Goal: Task Accomplishment & Management: Use online tool/utility

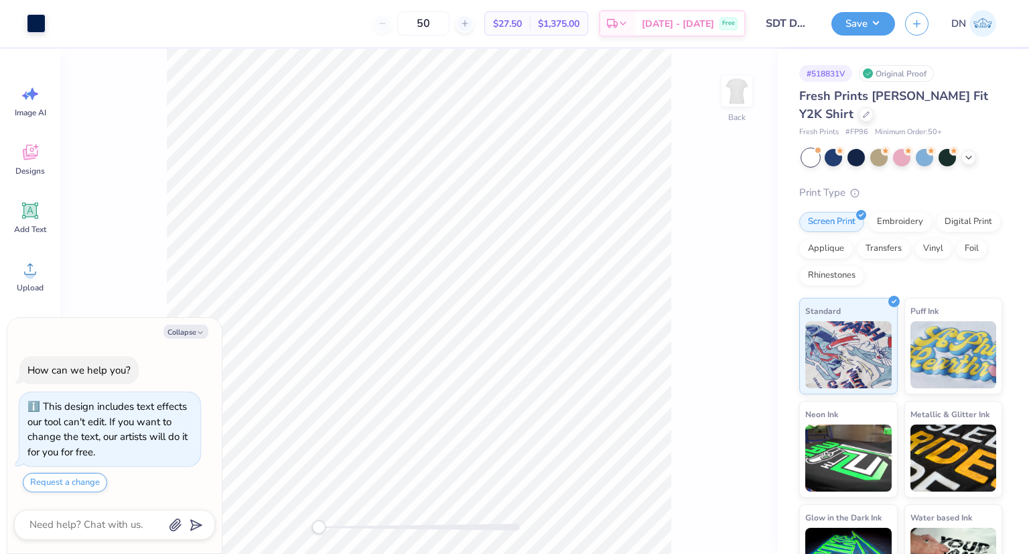
scroll to position [37, 0]
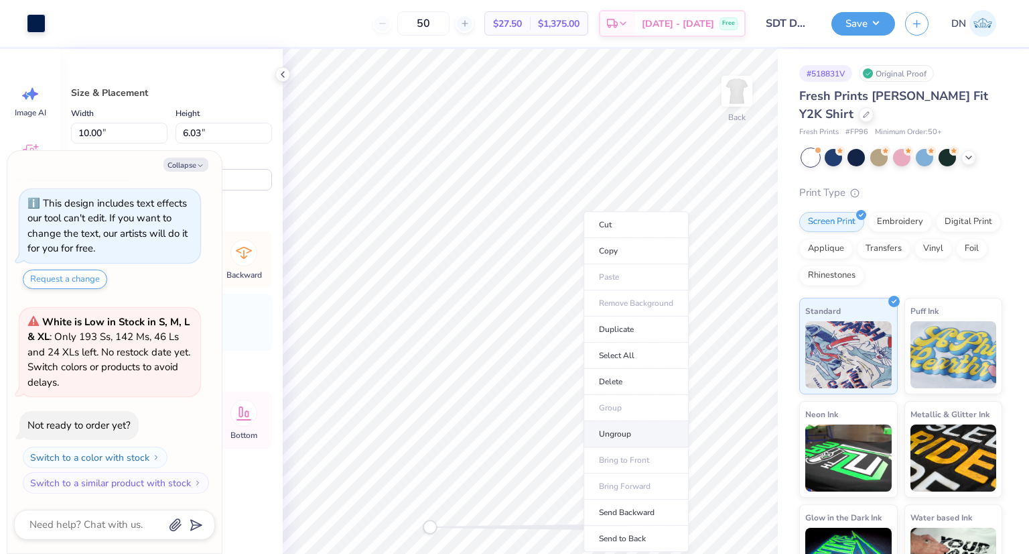
click at [625, 426] on li "Ungroup" at bounding box center [636, 434] width 105 height 26
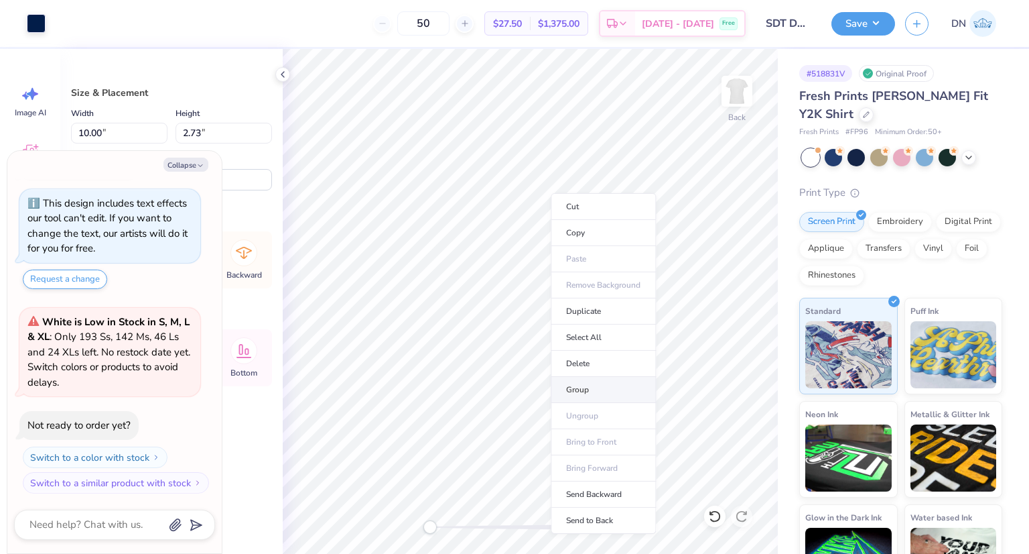
click at [594, 379] on li "Group" at bounding box center [603, 390] width 105 height 26
type textarea "x"
type input "5.14"
type input "3.11"
click at [710, 518] on icon at bounding box center [714, 515] width 13 height 13
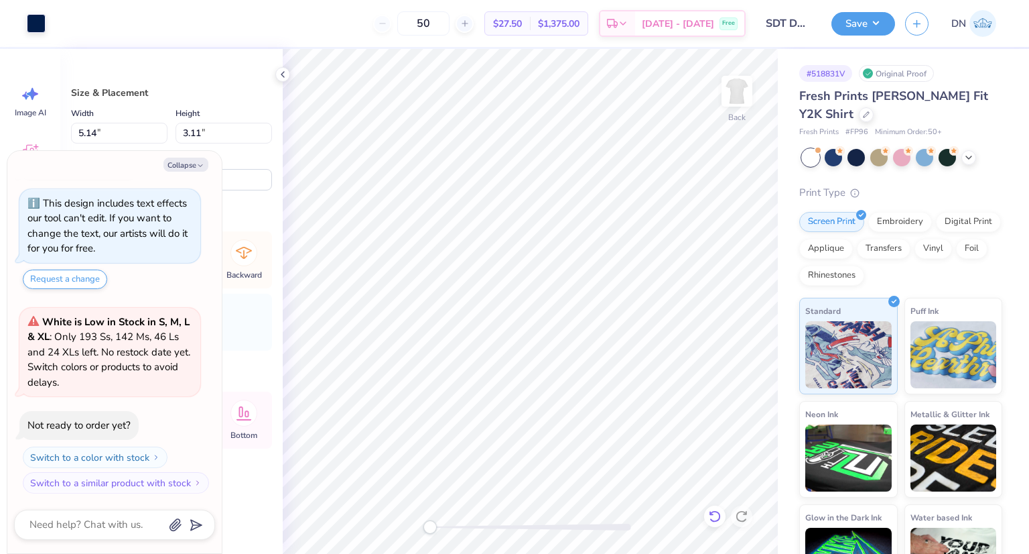
type textarea "x"
type input "5.33"
type input "3.23"
click at [708, 508] on div at bounding box center [714, 515] width 21 height 21
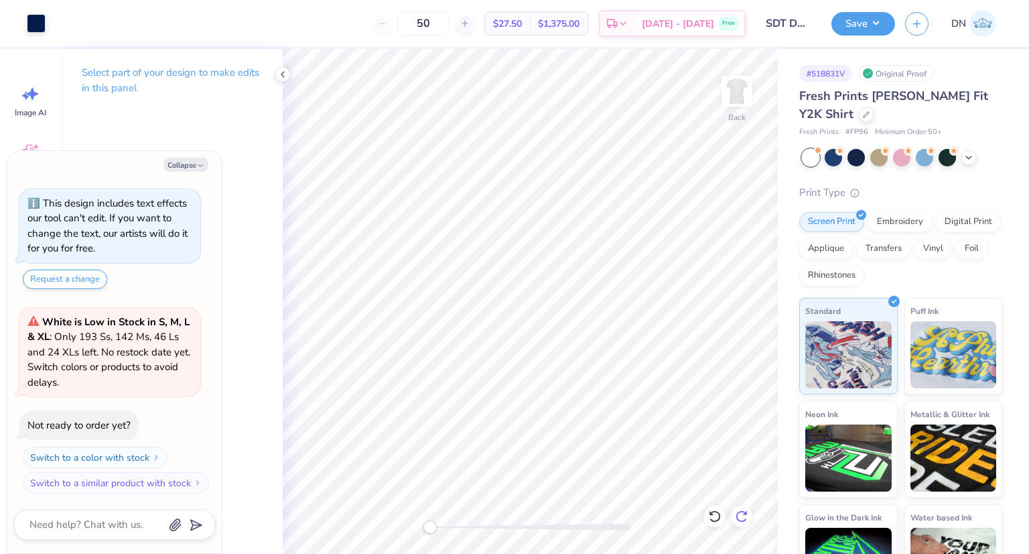
click at [740, 518] on icon at bounding box center [741, 515] width 13 height 13
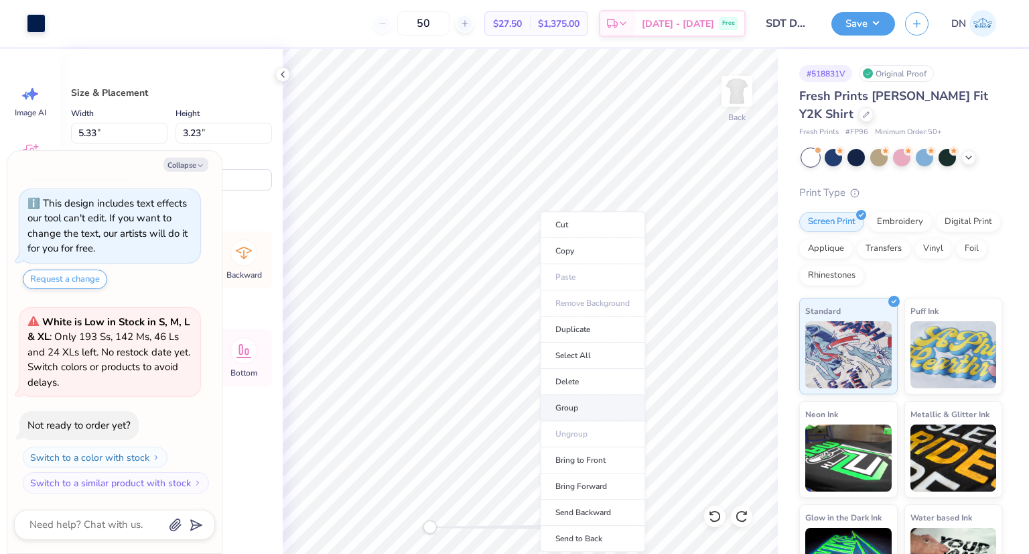
click at [593, 400] on li "Group" at bounding box center [592, 408] width 105 height 26
type textarea "x"
type input "2.20"
type input "1.33"
type textarea "x"
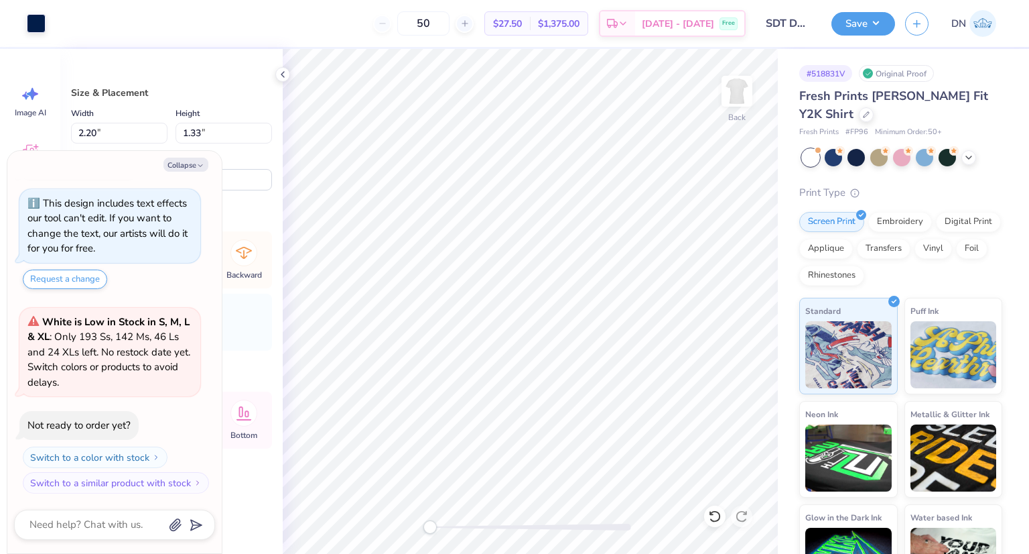
type input "8.00"
type input "2.19"
type input "3.00"
click at [172, 65] on div "Size & Placement Width 8.00 8.00 " Height 2.19 2.19 " Distance from Collar 3.38…" at bounding box center [171, 301] width 222 height 505
click at [195, 164] on button "Collapse" at bounding box center [186, 164] width 45 height 14
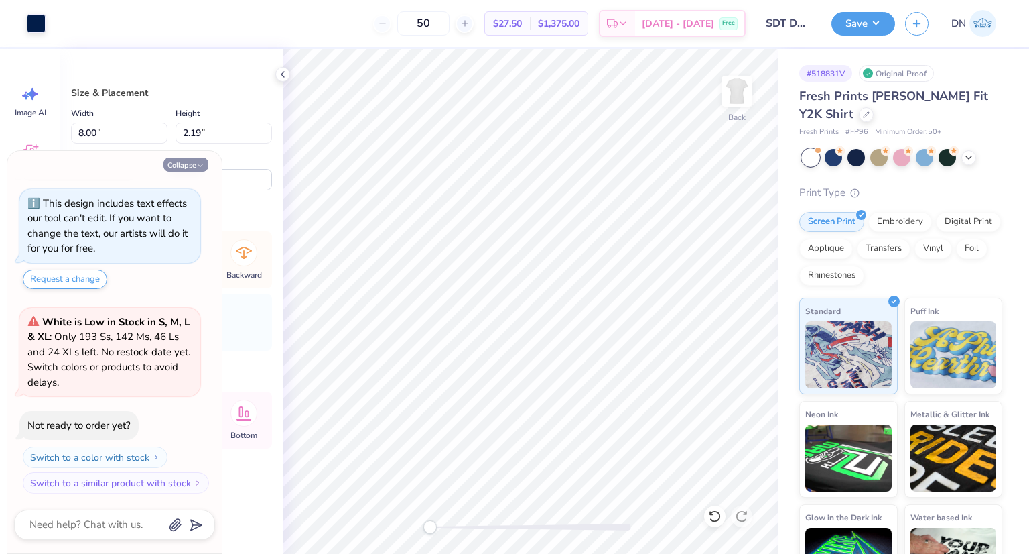
type textarea "x"
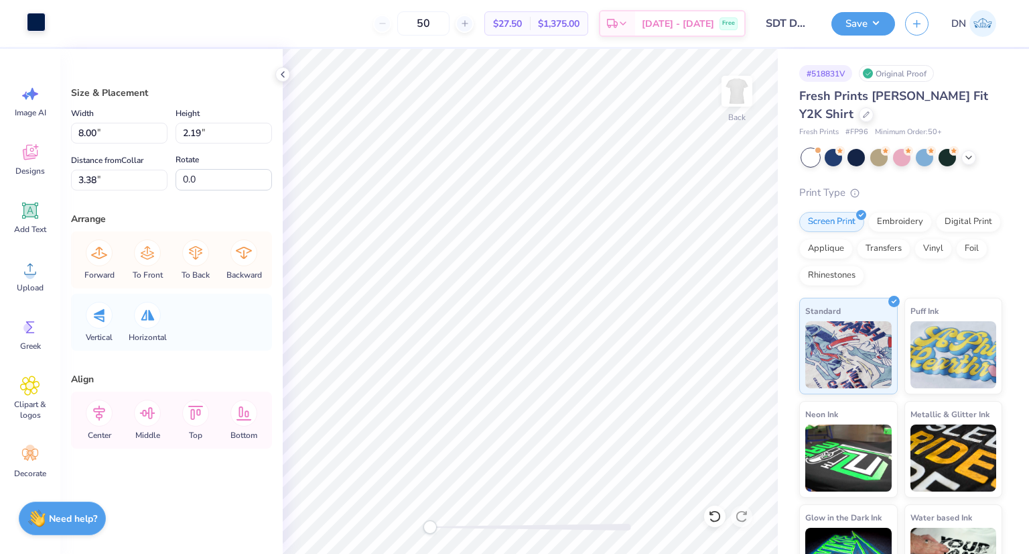
click at [36, 24] on div at bounding box center [36, 22] width 19 height 19
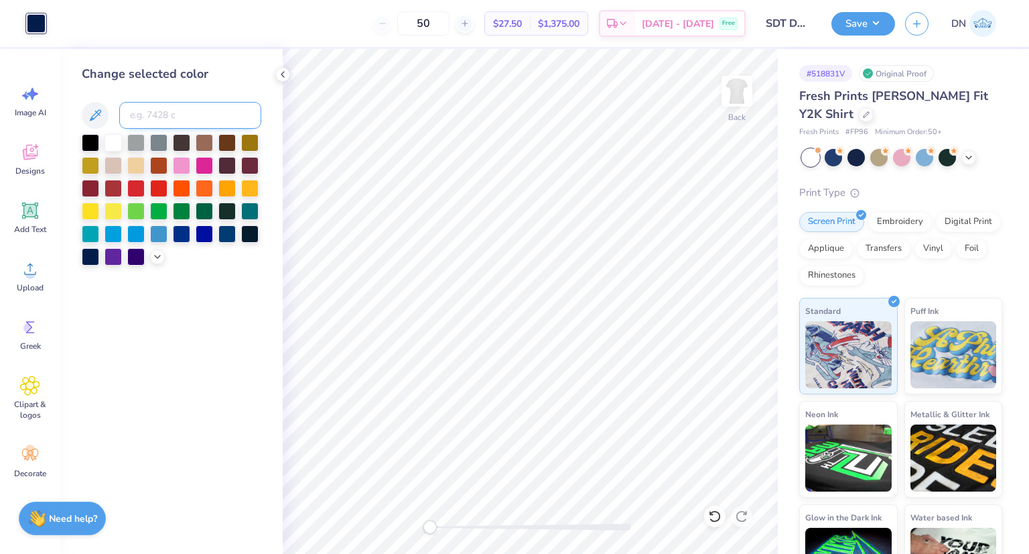
click at [168, 117] on input at bounding box center [190, 115] width 142 height 27
type input "1807"
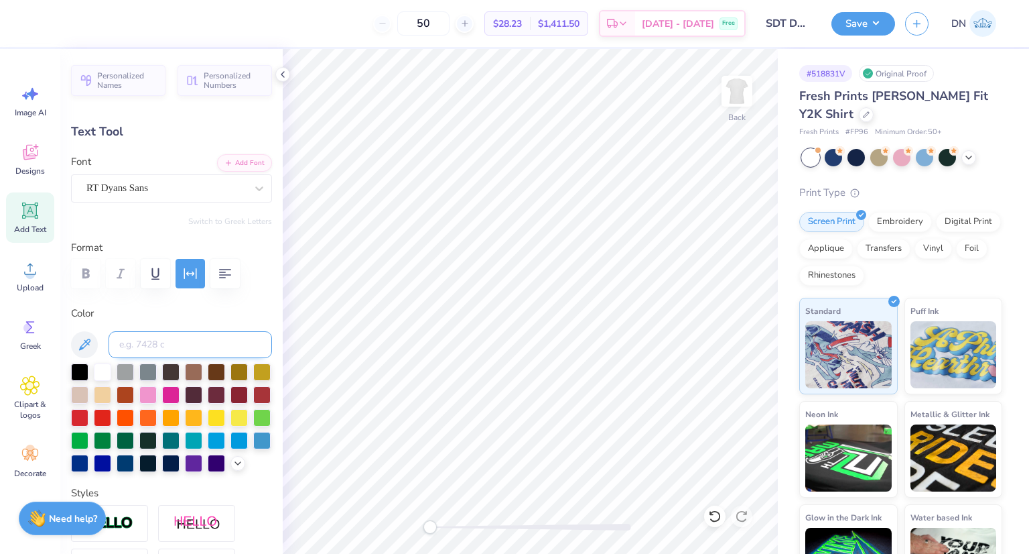
click at [224, 342] on input at bounding box center [191, 344] width 164 height 27
type input "1807"
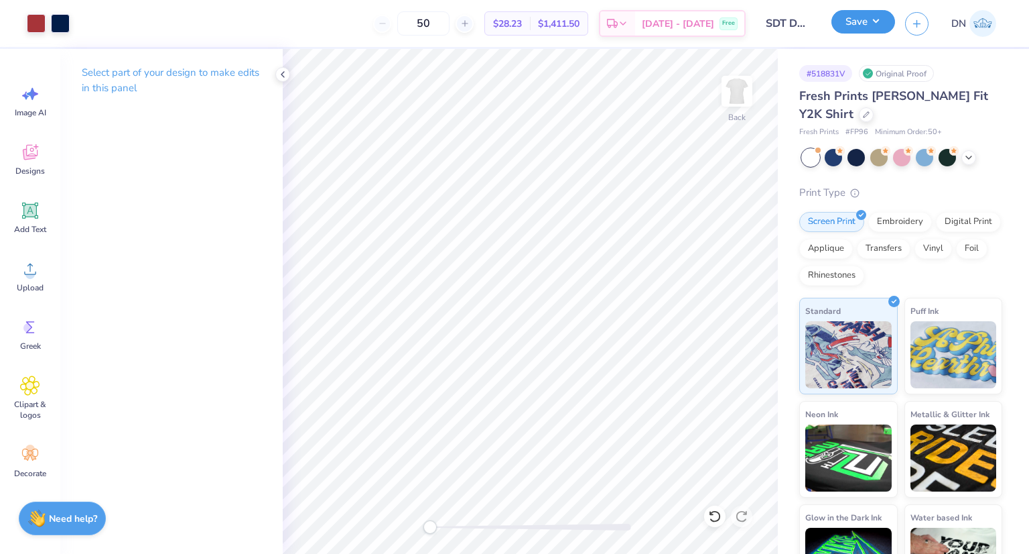
click at [865, 26] on button "Save" at bounding box center [864, 21] width 64 height 23
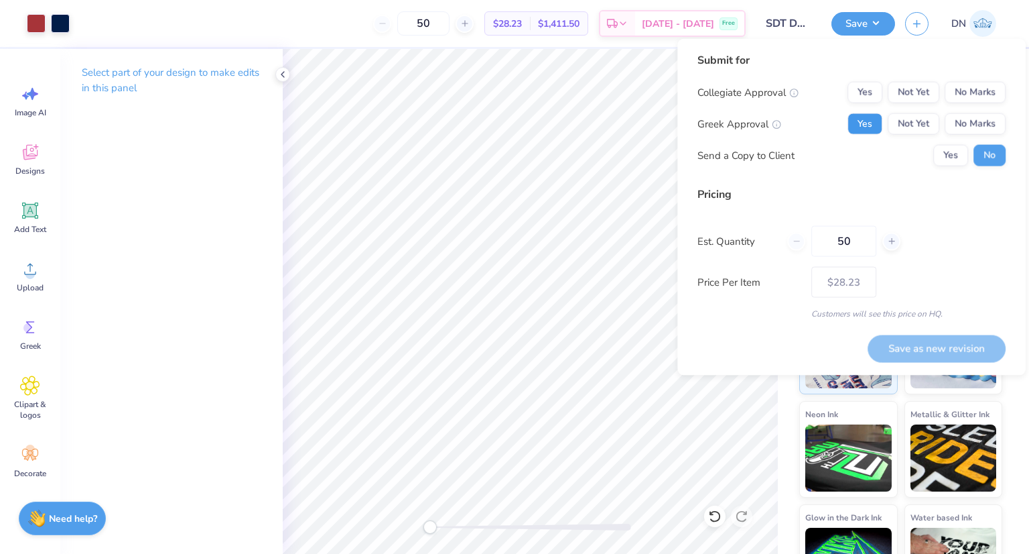
click at [875, 121] on button "Yes" at bounding box center [865, 123] width 35 height 21
click at [960, 89] on button "No Marks" at bounding box center [975, 92] width 61 height 21
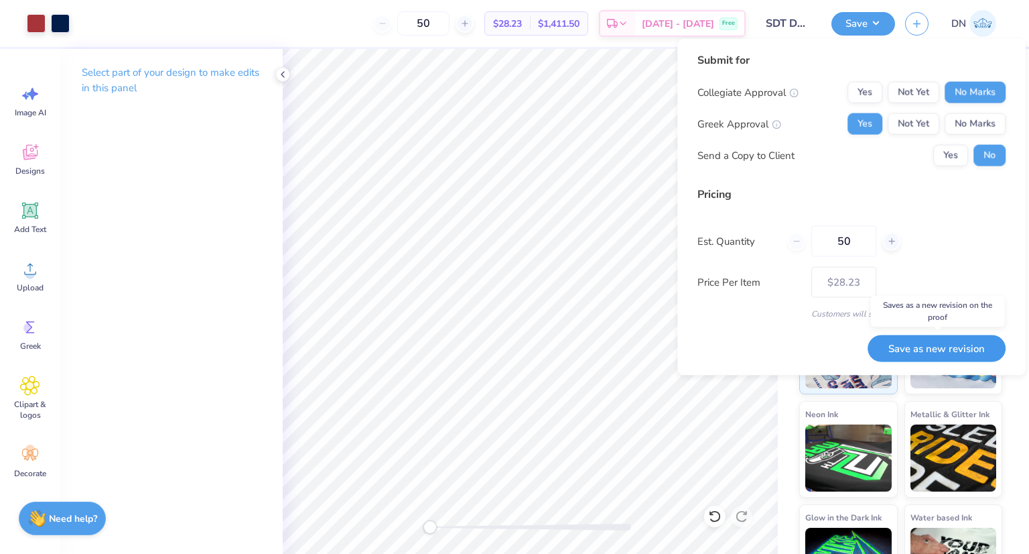
click at [950, 346] on button "Save as new revision" at bounding box center [937, 347] width 138 height 27
type input "$28.23"
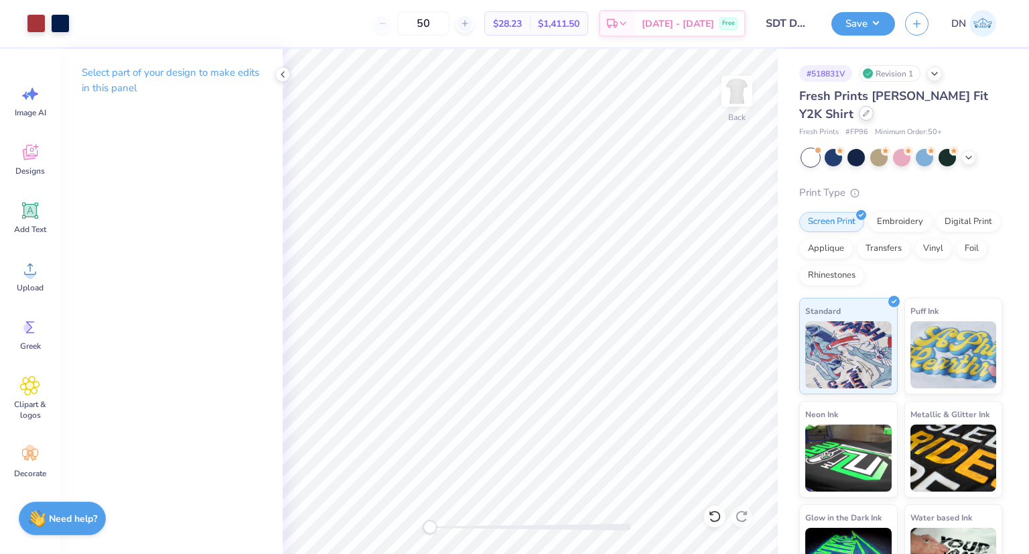
click at [864, 111] on icon at bounding box center [866, 113] width 5 height 5
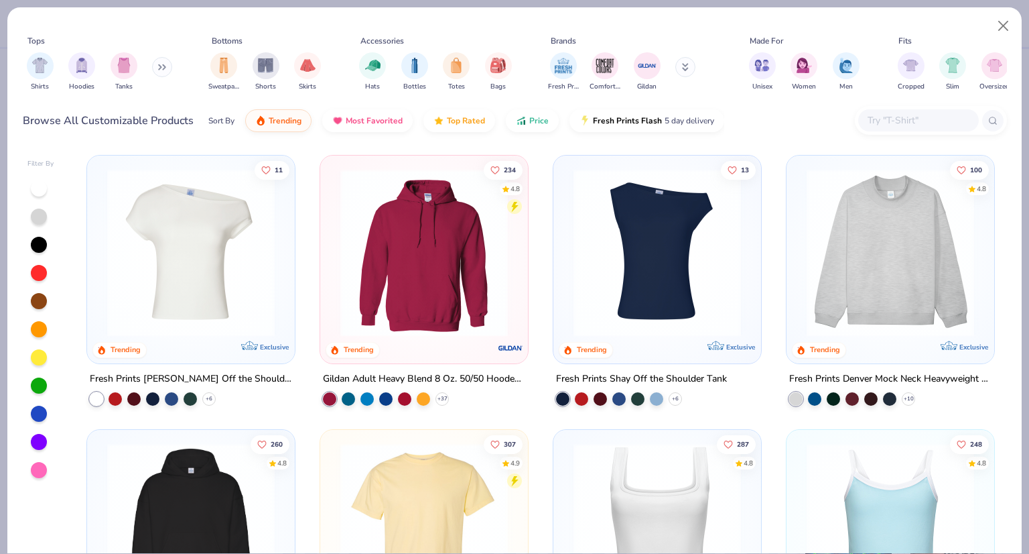
click at [899, 119] on input "text" at bounding box center [918, 120] width 103 height 15
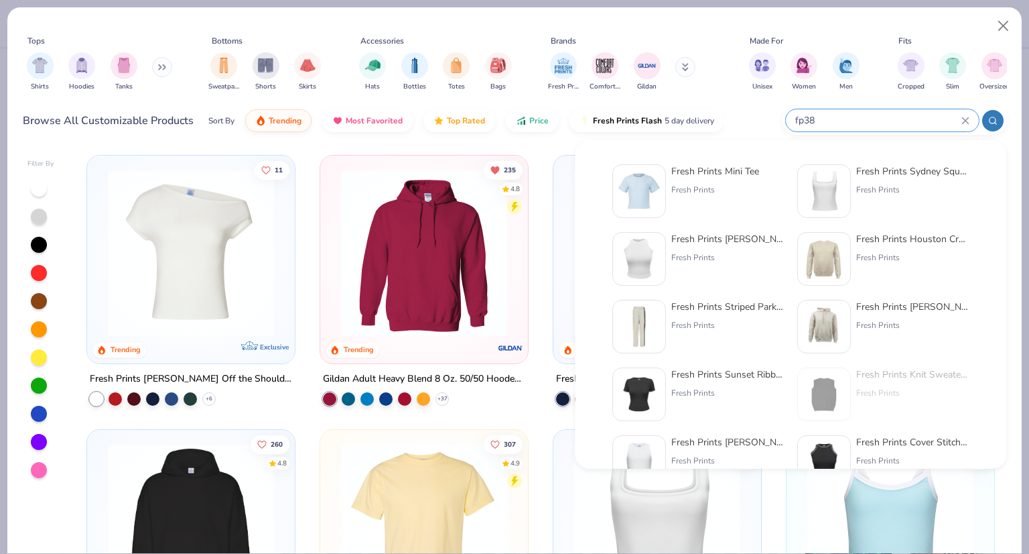
type input "fp38"
click at [633, 188] on img at bounding box center [640, 191] width 42 height 42
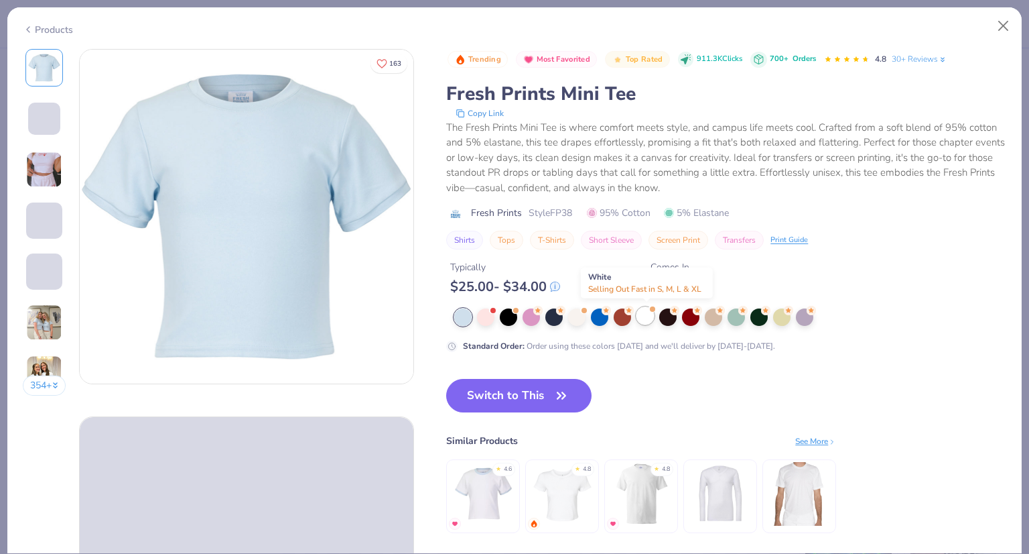
click at [647, 316] on div at bounding box center [645, 315] width 17 height 17
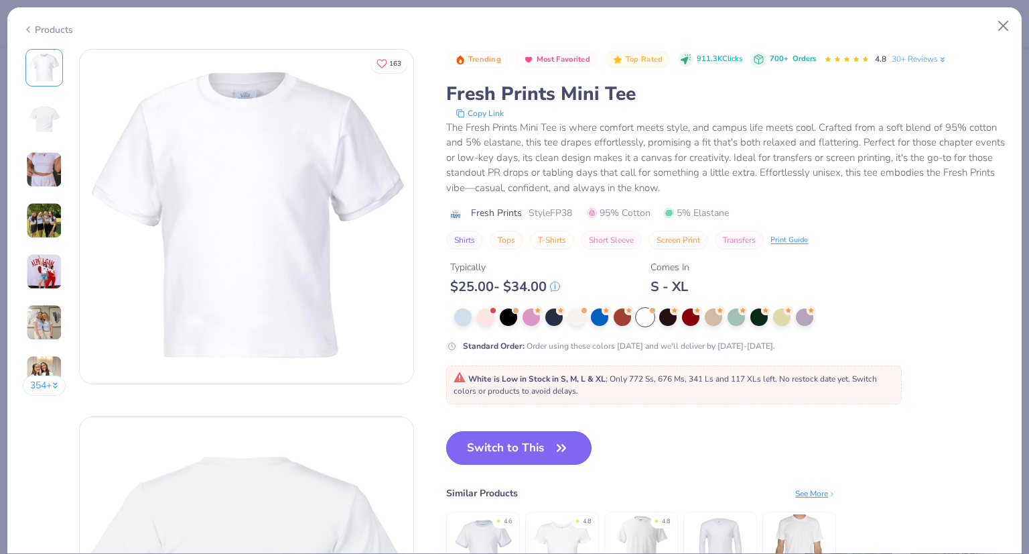
click at [544, 442] on button "Switch to This" at bounding box center [518, 448] width 145 height 34
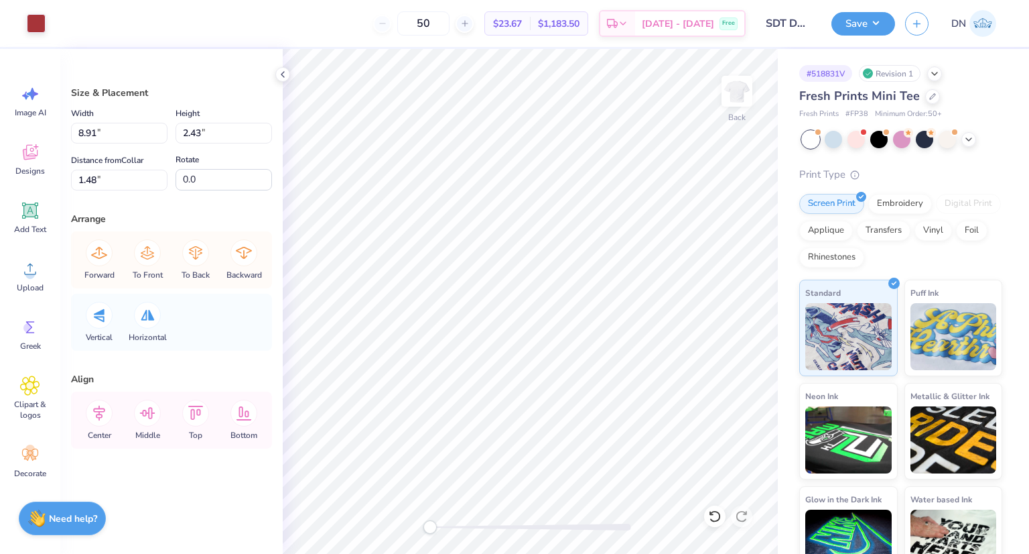
type input "8.91"
type input "2.43"
type input "1.48"
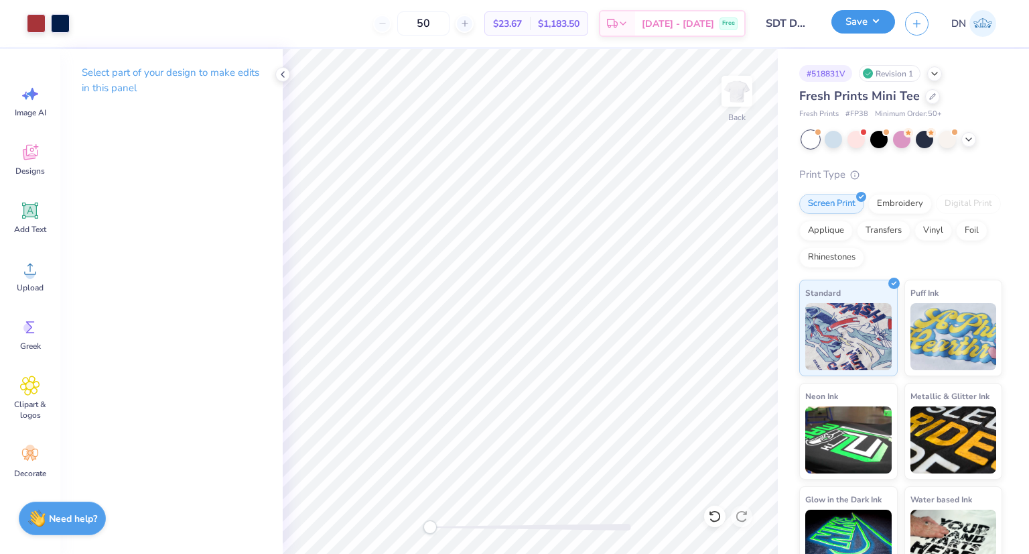
click at [865, 23] on button "Save" at bounding box center [864, 21] width 64 height 23
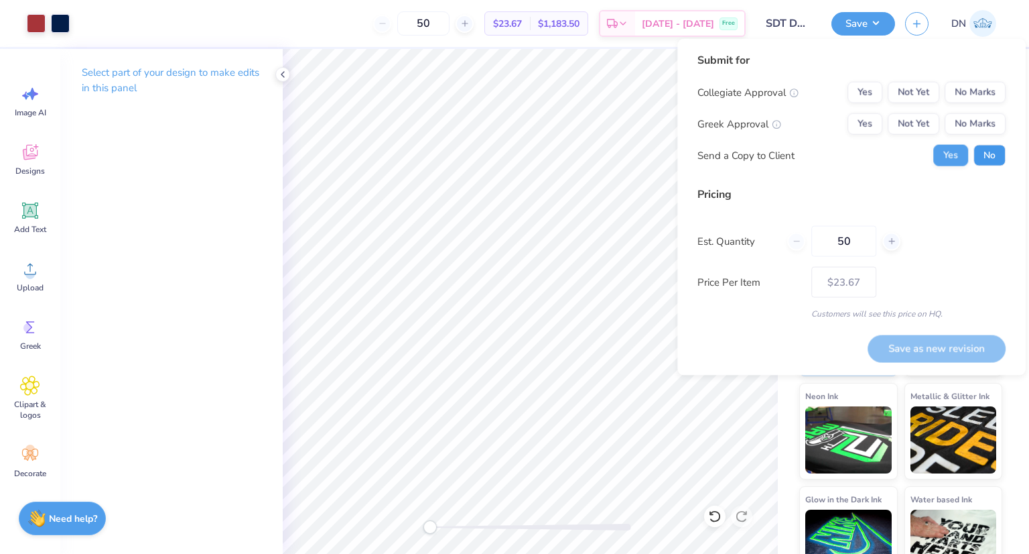
click at [1003, 151] on button "No" at bounding box center [990, 155] width 32 height 21
click at [986, 125] on button "No Marks" at bounding box center [975, 123] width 61 height 21
click at [870, 132] on button "Yes" at bounding box center [865, 123] width 35 height 21
click at [983, 87] on button "No Marks" at bounding box center [975, 92] width 61 height 21
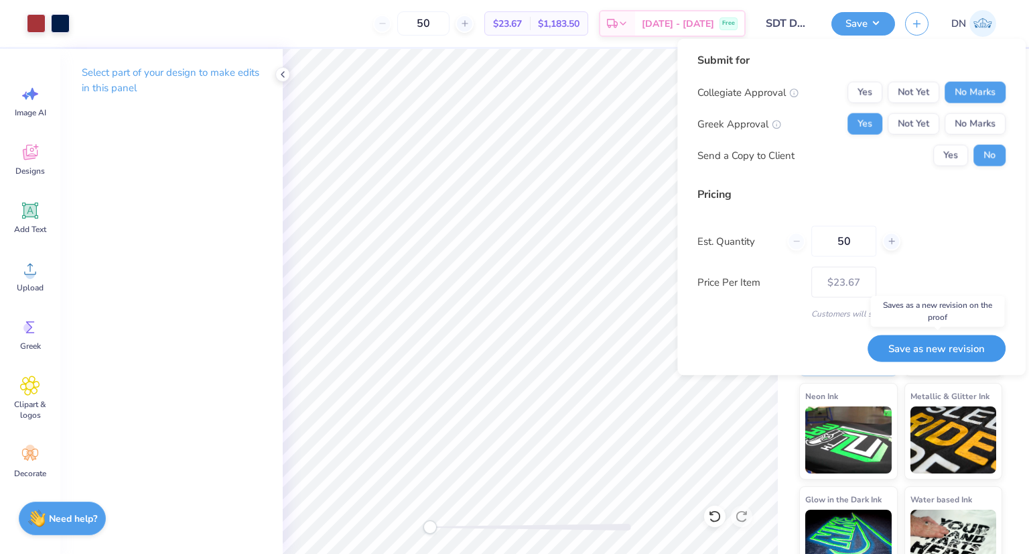
click at [956, 346] on button "Save as new revision" at bounding box center [937, 347] width 138 height 27
type input "$23.67"
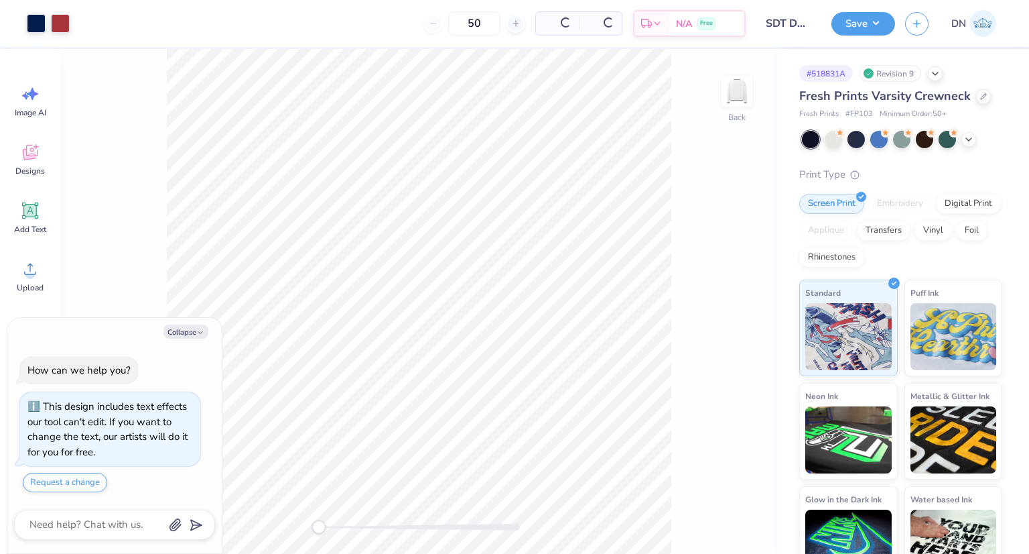
type textarea "x"
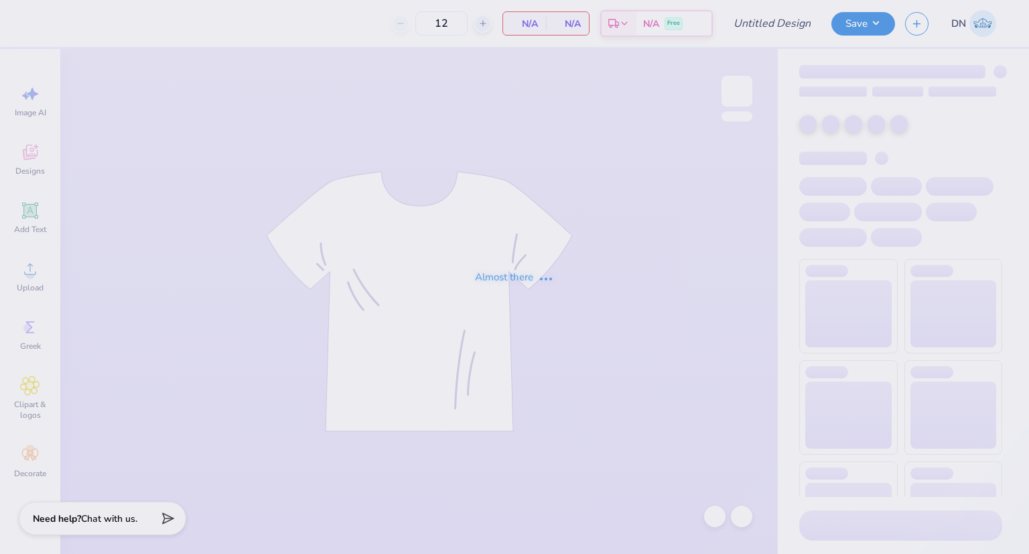
type input "50"
type input "SDT DADS WEEKEND CREW"
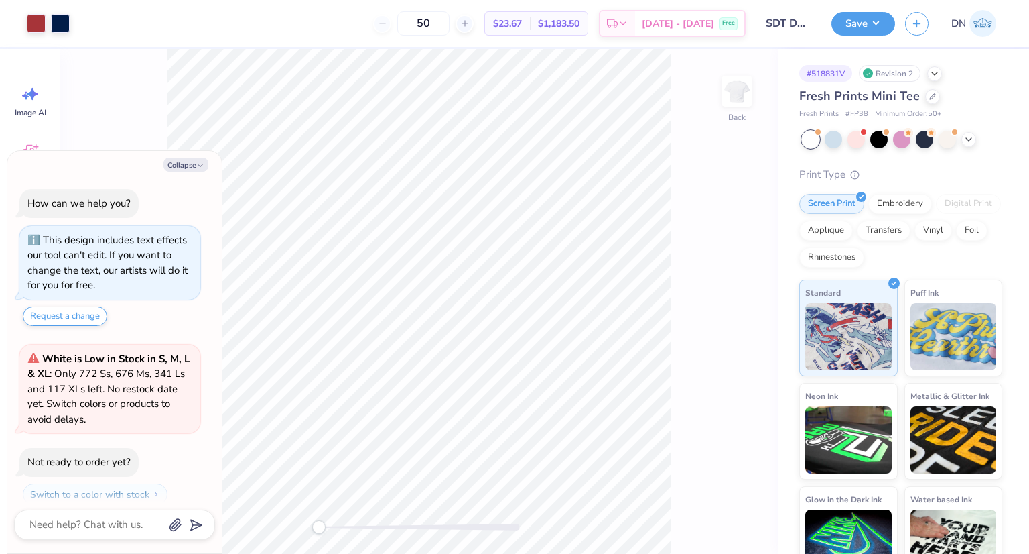
scroll to position [37, 0]
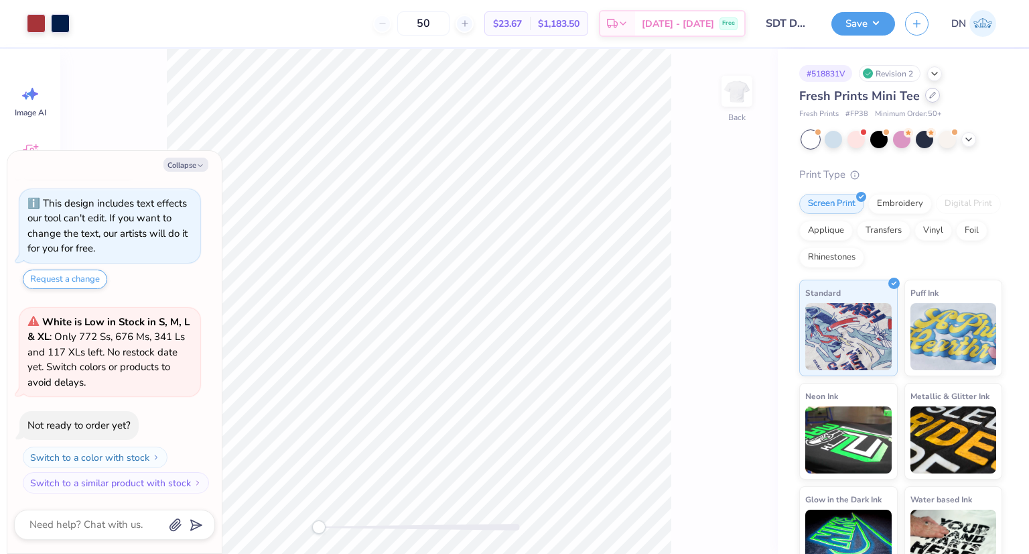
click at [934, 100] on div at bounding box center [932, 95] width 15 height 15
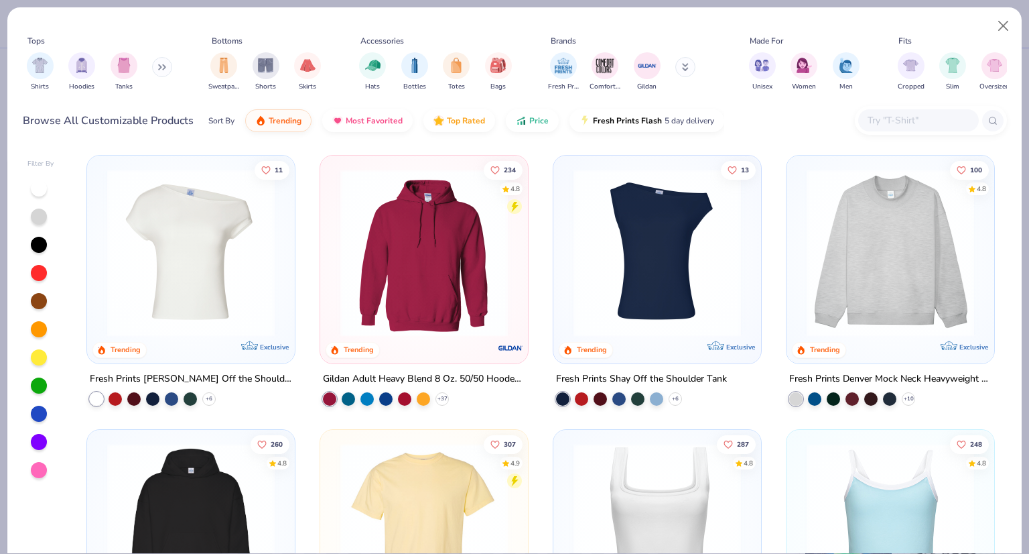
type textarea "x"
click at [930, 117] on input "text" at bounding box center [918, 120] width 103 height 15
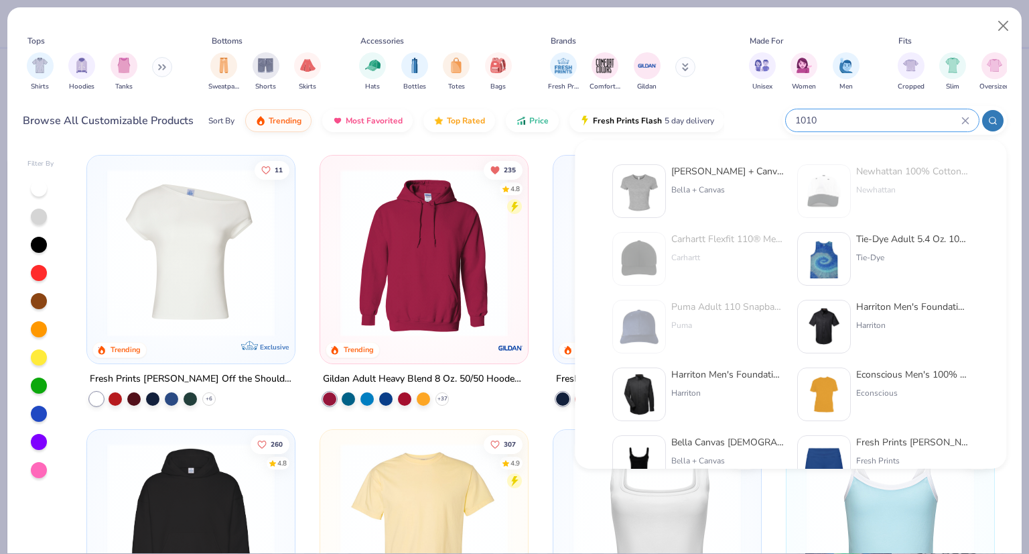
type input "1010"
click at [655, 182] on img at bounding box center [640, 191] width 42 height 42
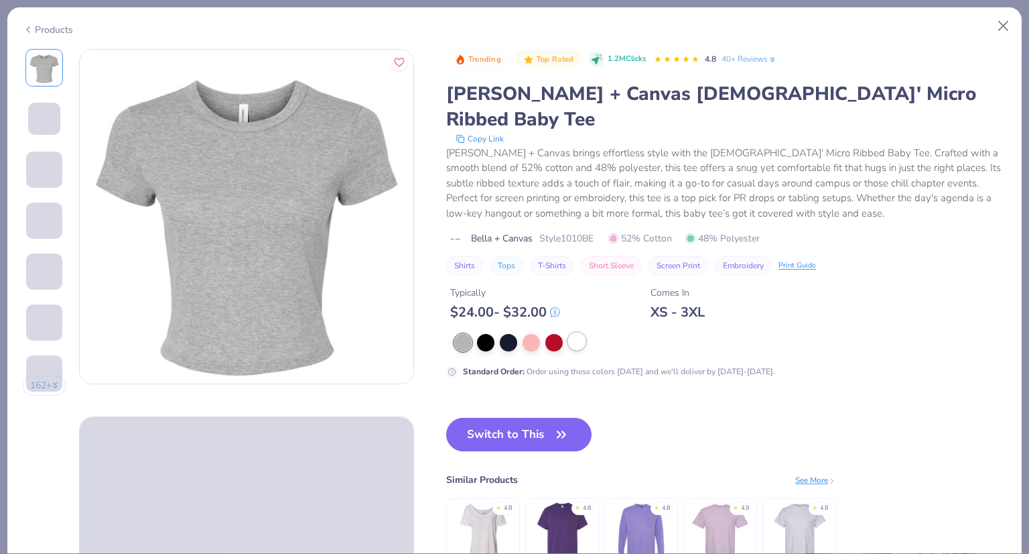
click at [576, 332] on div at bounding box center [576, 340] width 17 height 17
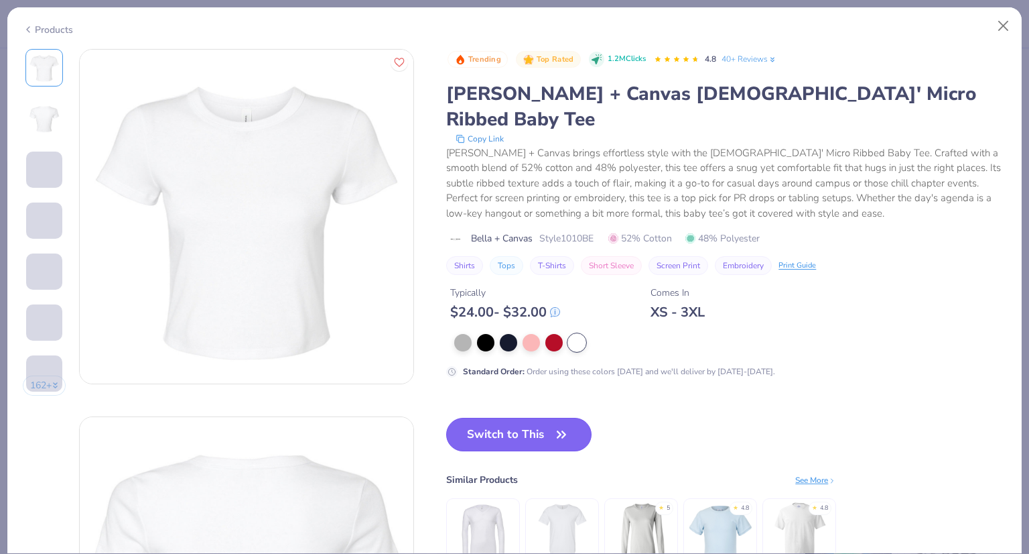
click at [573, 418] on button "Switch to This" at bounding box center [518, 435] width 145 height 34
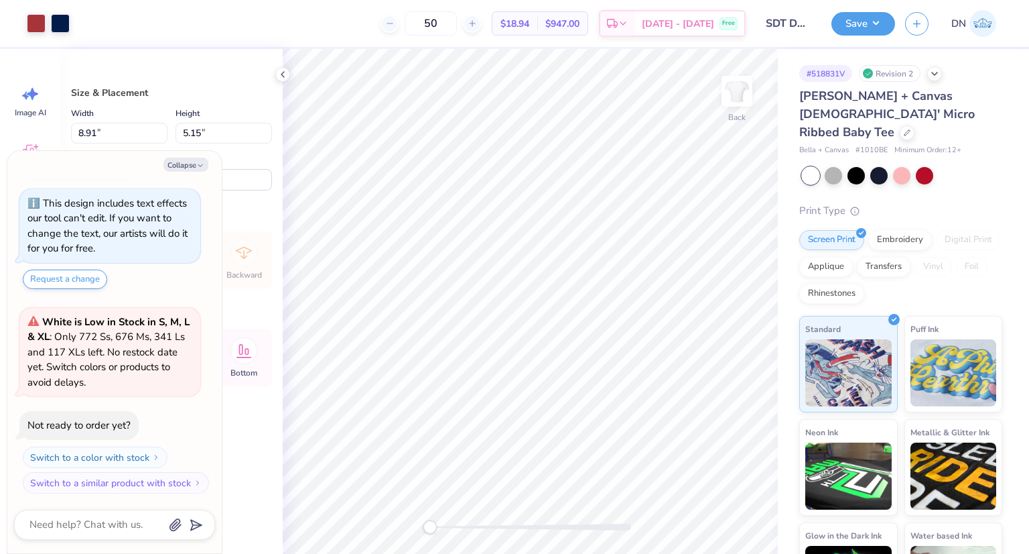
type textarea "x"
type input "2.37"
click at [715, 516] on icon at bounding box center [714, 515] width 13 height 13
click at [718, 512] on icon at bounding box center [714, 516] width 11 height 12
click at [721, 523] on div at bounding box center [714, 515] width 21 height 21
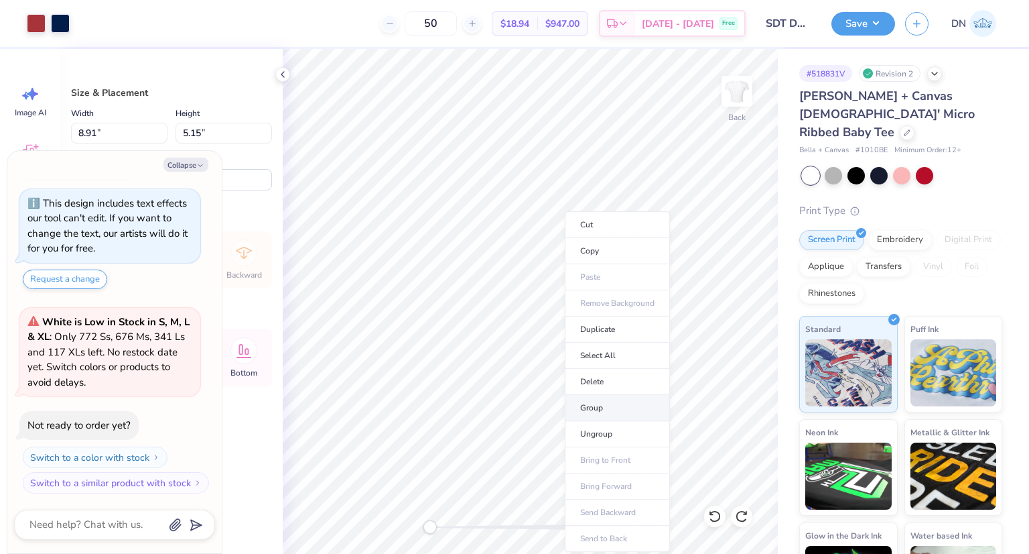
click at [603, 407] on li "Group" at bounding box center [617, 408] width 105 height 26
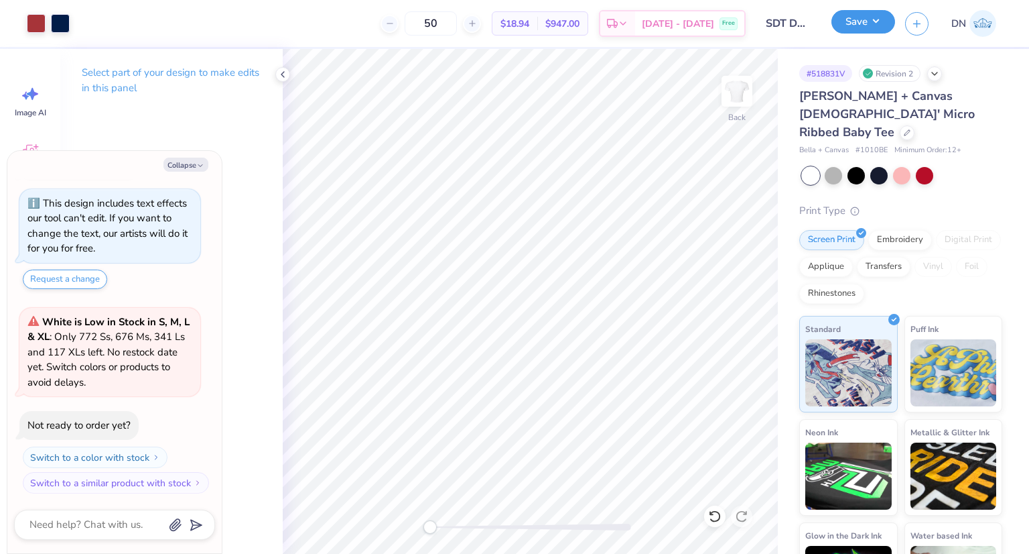
click at [869, 29] on button "Save" at bounding box center [864, 21] width 64 height 23
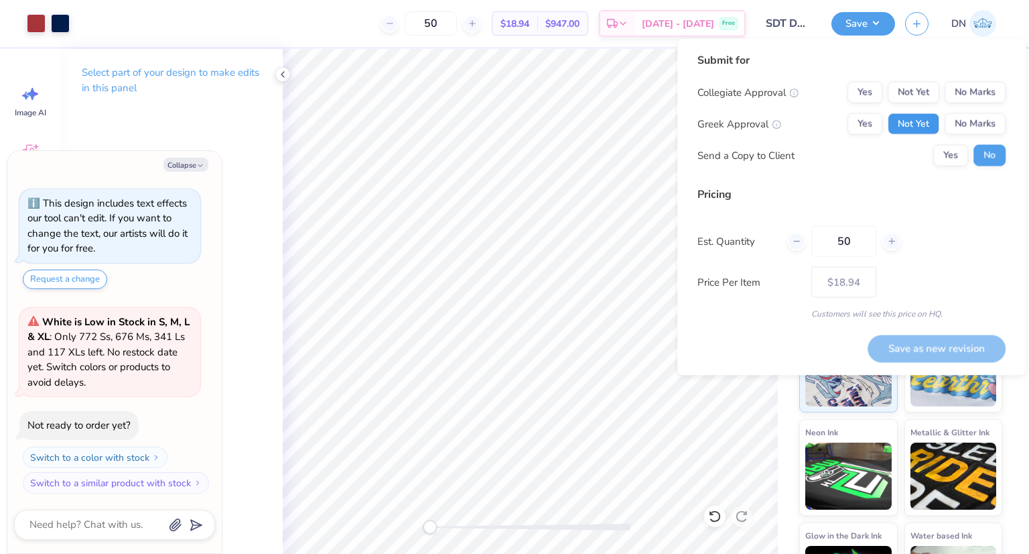
click at [897, 120] on button "Not Yet" at bounding box center [914, 123] width 52 height 21
click at [903, 88] on button "Not Yet" at bounding box center [914, 92] width 52 height 21
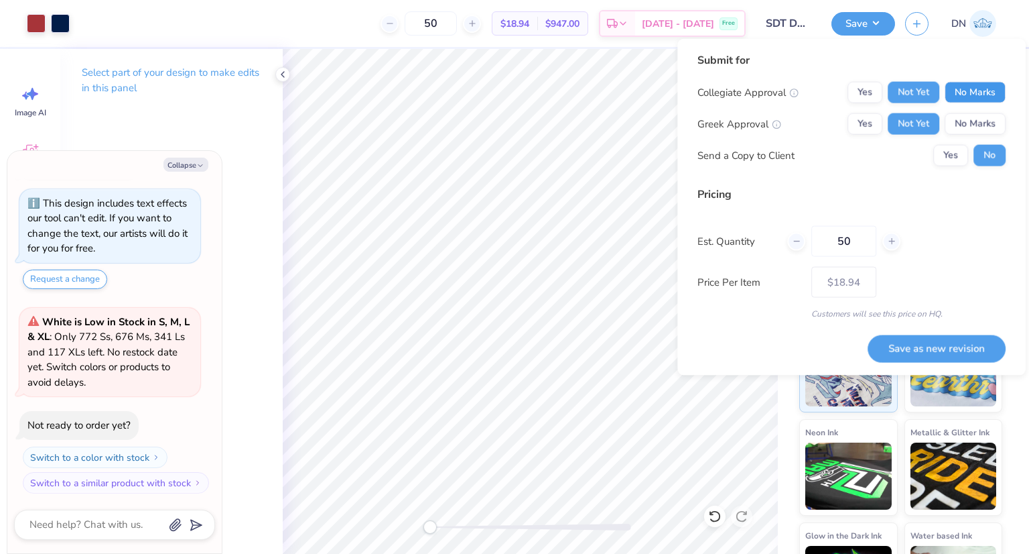
click at [957, 92] on button "No Marks" at bounding box center [975, 92] width 61 height 21
click at [934, 346] on button "Save as new revision" at bounding box center [937, 347] width 138 height 27
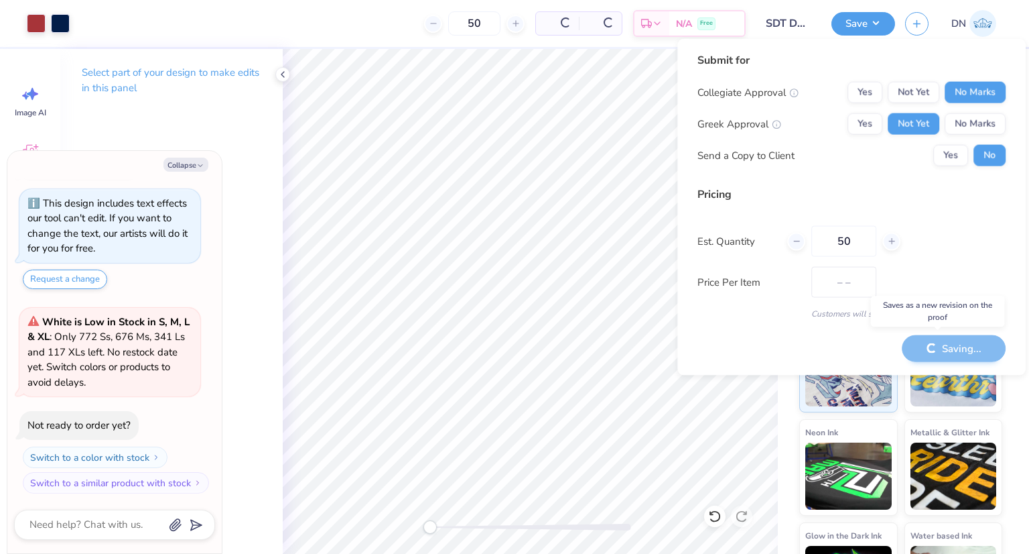
type textarea "x"
type input "– –"
type textarea "x"
type input "$18.94"
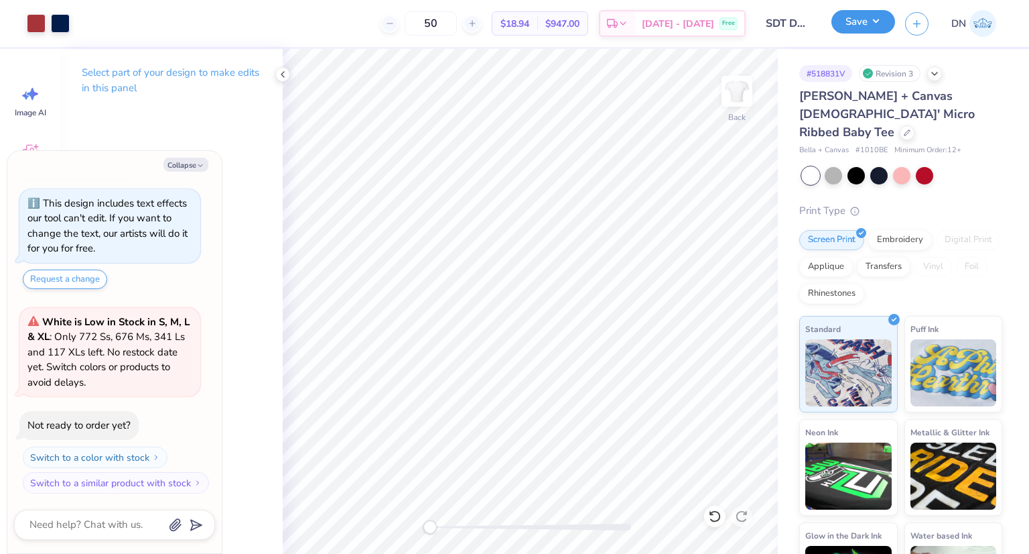
click at [862, 17] on button "Save" at bounding box center [864, 21] width 64 height 23
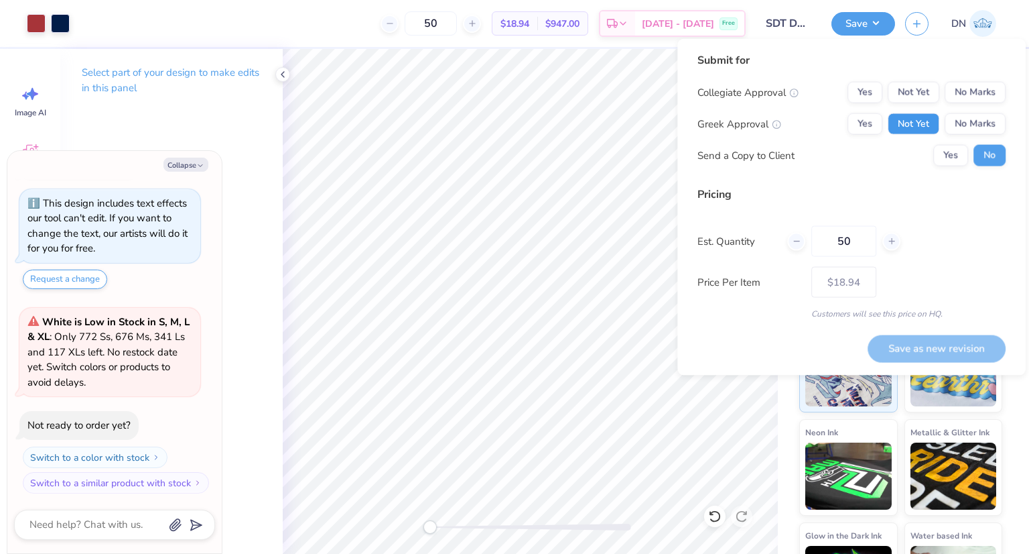
click at [911, 123] on button "Not Yet" at bounding box center [914, 123] width 52 height 21
click at [974, 90] on button "No Marks" at bounding box center [975, 92] width 61 height 21
click at [943, 346] on button "Save as new revision" at bounding box center [937, 347] width 138 height 27
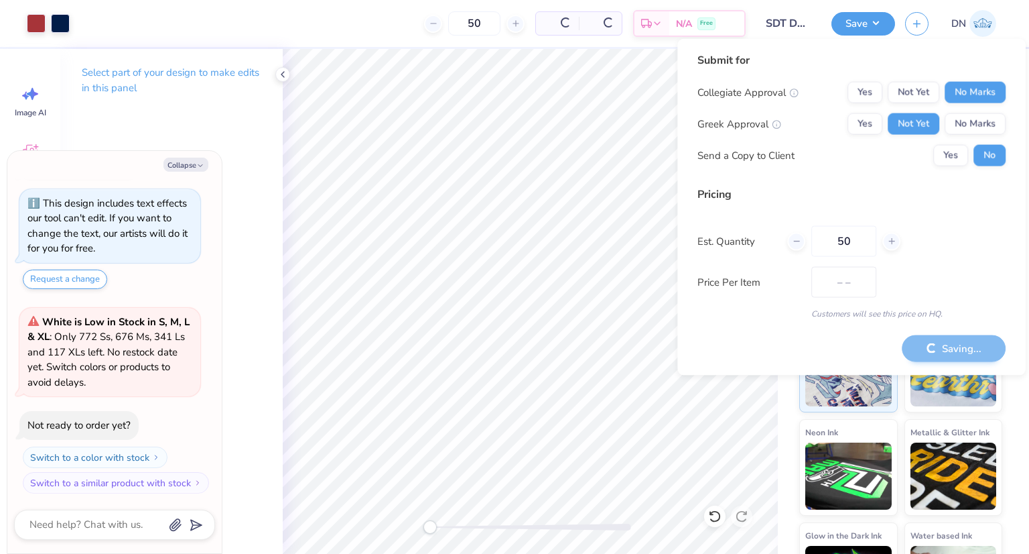
type textarea "x"
type input "– –"
type textarea "x"
type input "$18.94"
type textarea "x"
